Goal: Task Accomplishment & Management: Use online tool/utility

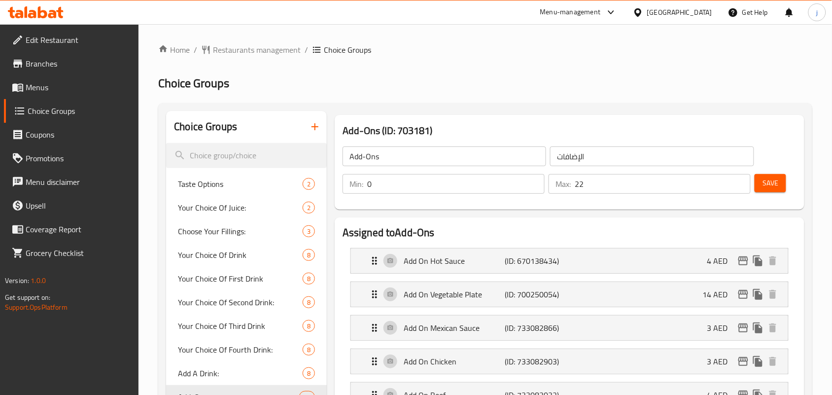
scroll to position [62, 0]
click at [56, 67] on span "Branches" at bounding box center [78, 64] width 105 height 12
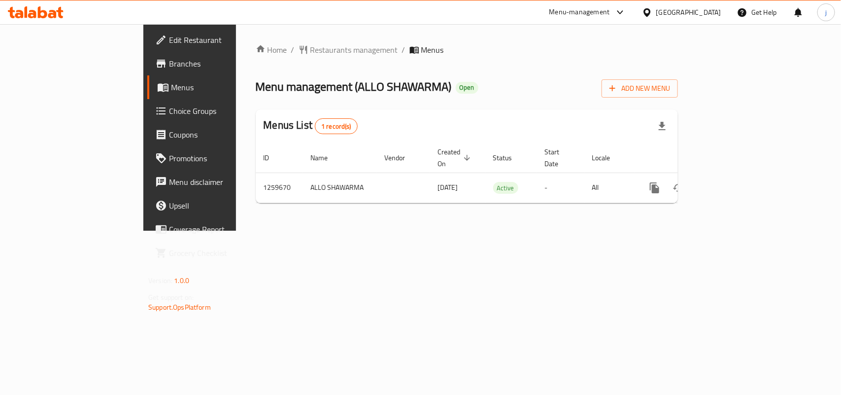
click at [169, 110] on span "Choice Groups" at bounding box center [222, 111] width 107 height 12
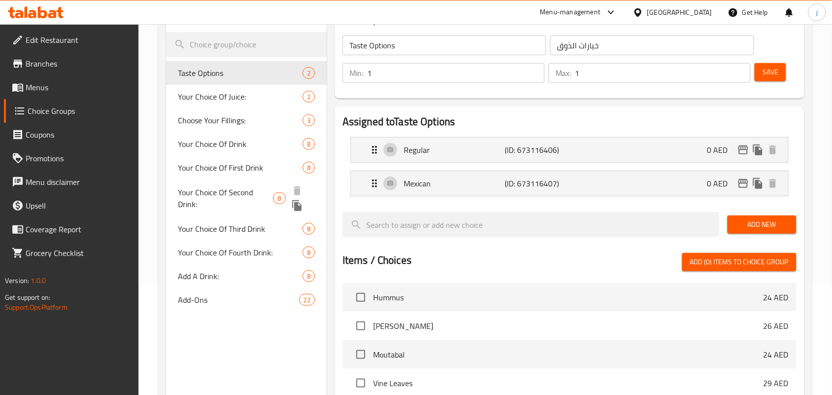
scroll to position [123, 0]
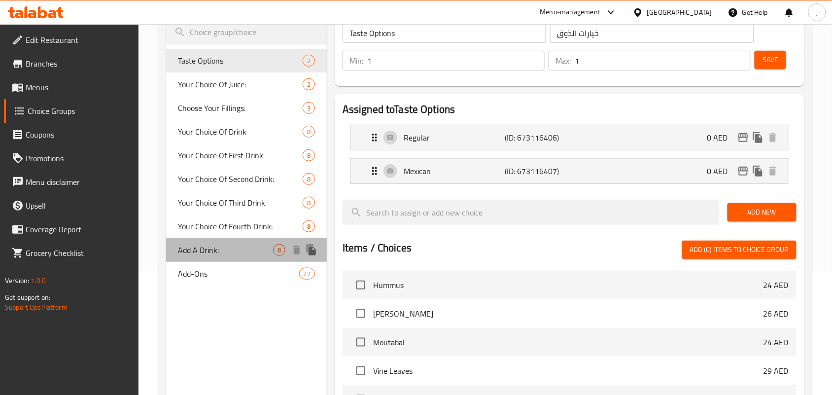
click at [240, 252] on span "Add A Drink:" at bounding box center [225, 250] width 95 height 12
type input "Add A Drink:"
type input "أضف مشروبًا:"
type input "0"
type input "8"
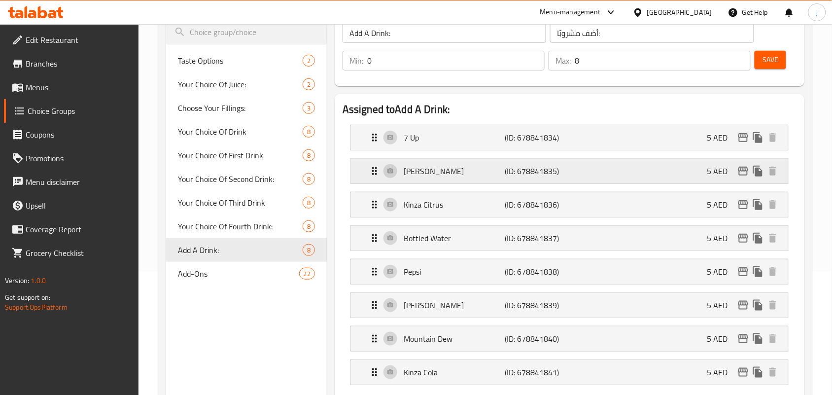
scroll to position [185, 0]
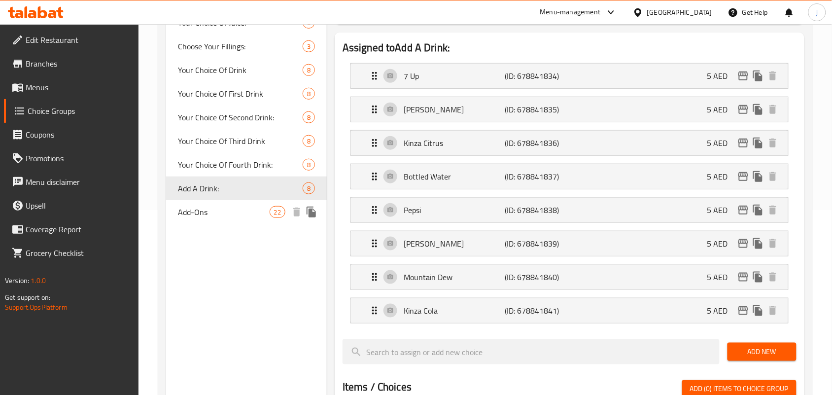
click at [230, 213] on span "Add-Ons" at bounding box center [223, 212] width 91 height 12
type input "Add-Ons"
type input "الإضافات"
type input "22"
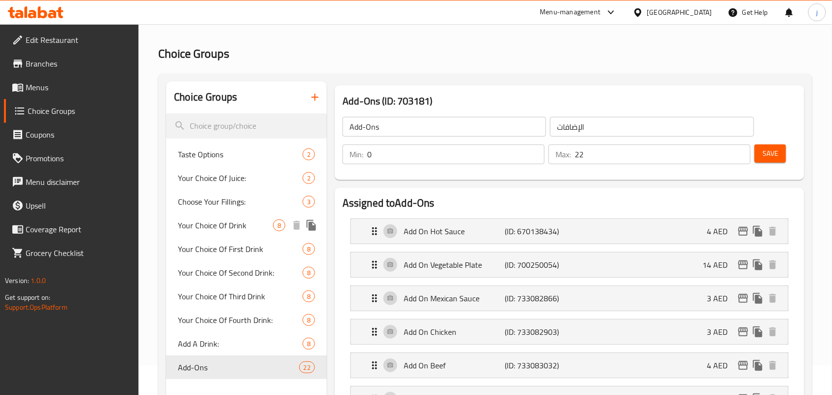
scroll to position [0, 0]
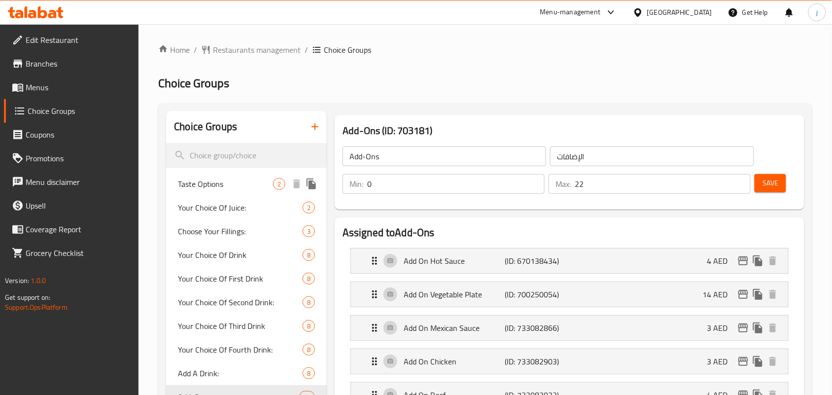
click at [228, 187] on span "Taste Options" at bounding box center [225, 184] width 95 height 12
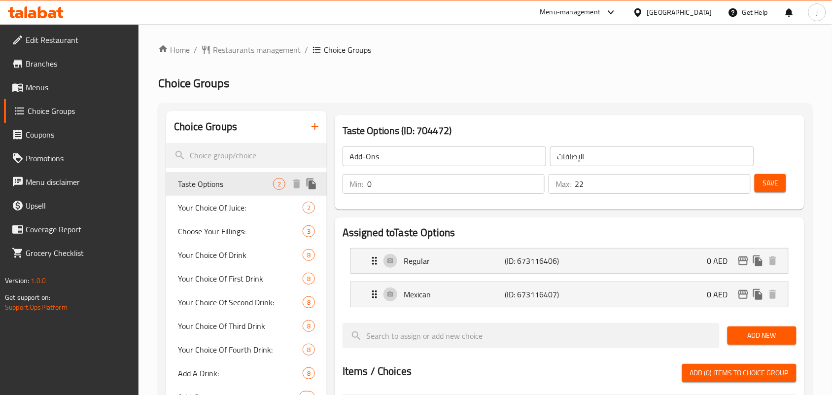
type input "Taste Options"
type input "خيارات الذوق"
type input "1"
